Goal: Ask a question: Seek information or help from site administrators or community

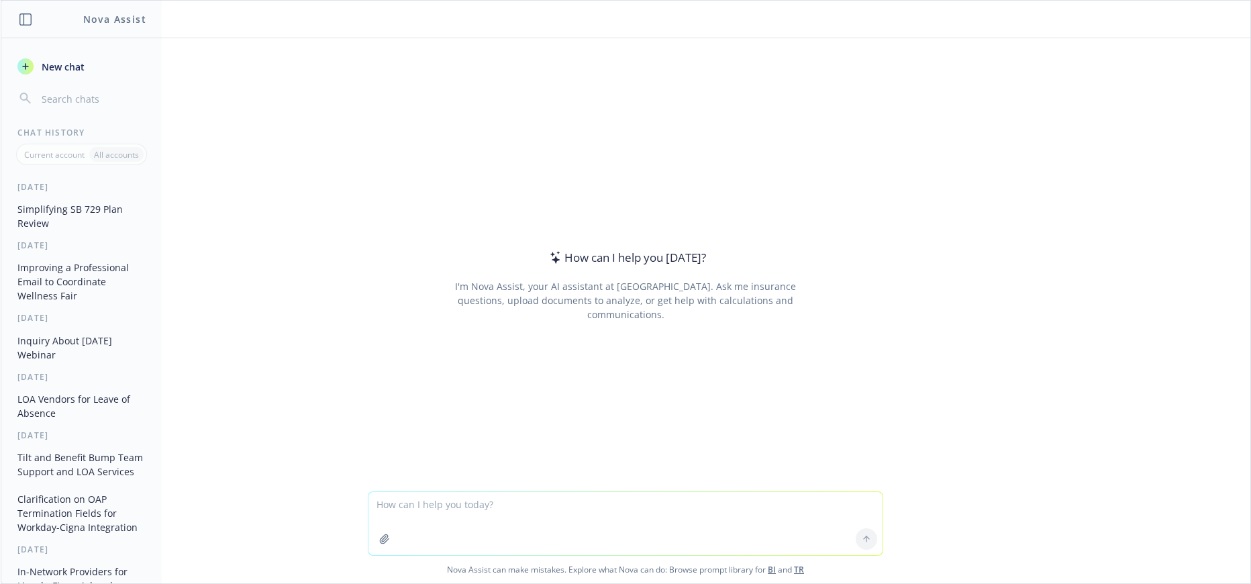
click at [515, 513] on textarea at bounding box center [625, 523] width 514 height 63
type textarea "make this sound better but keep it casual: I was working through the options ta…"
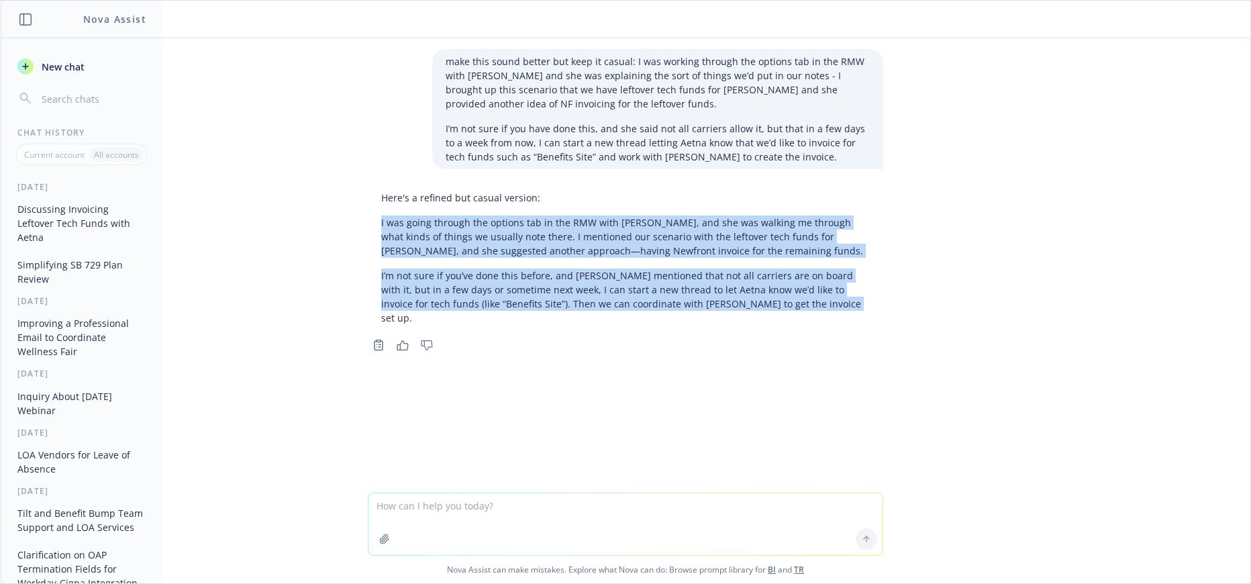
drag, startPoint x: 366, startPoint y: 215, endPoint x: 890, endPoint y: 306, distance: 531.1
click at [890, 306] on div "make this sound better but keep it casual: I was working through the options ta…" at bounding box center [625, 265] width 1249 height 454
copy div "I was going through the options tab in the RMW with [PERSON_NAME], and she was …"
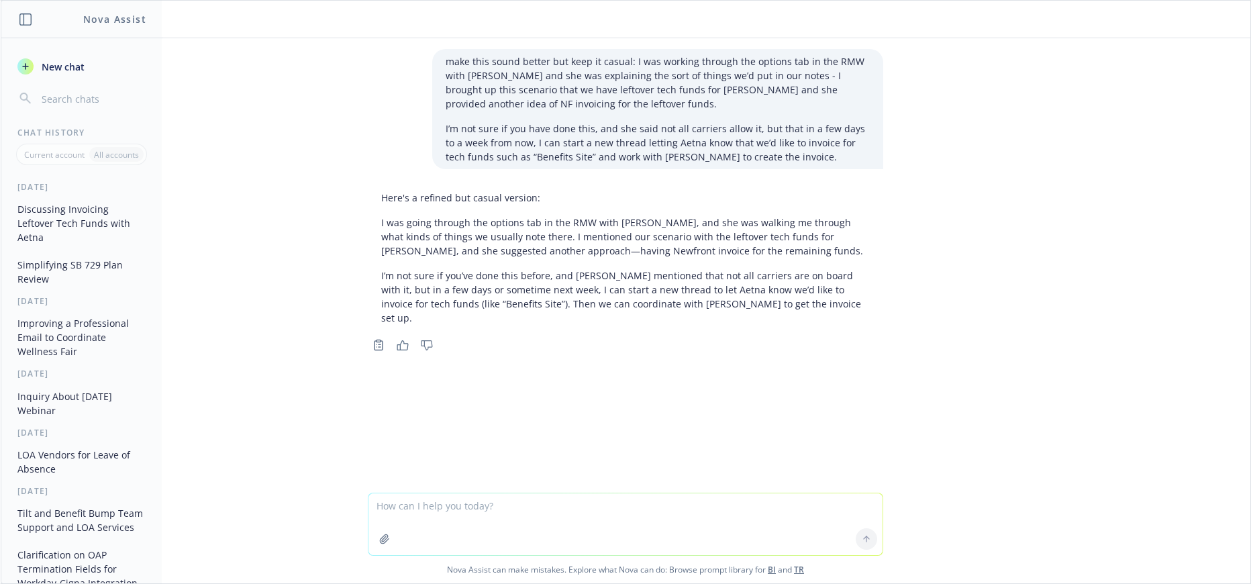
click at [542, 515] on textarea at bounding box center [625, 524] width 514 height 62
type textarea "is it common for employers to cover LTD?"
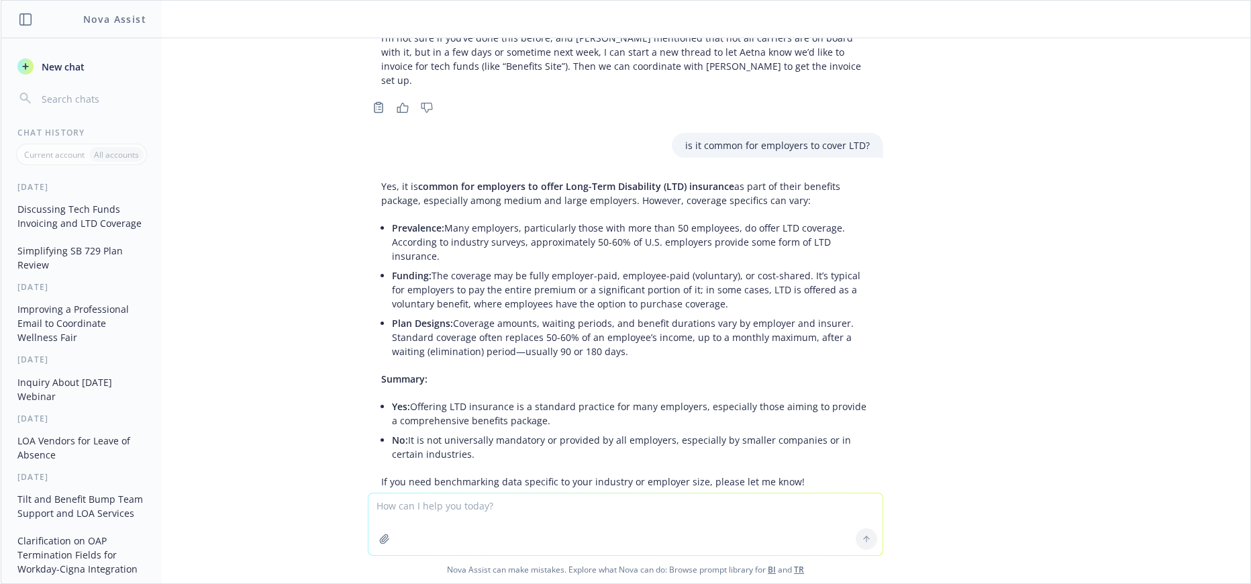
scroll to position [267, 0]
